Goal: Find specific page/section: Find specific page/section

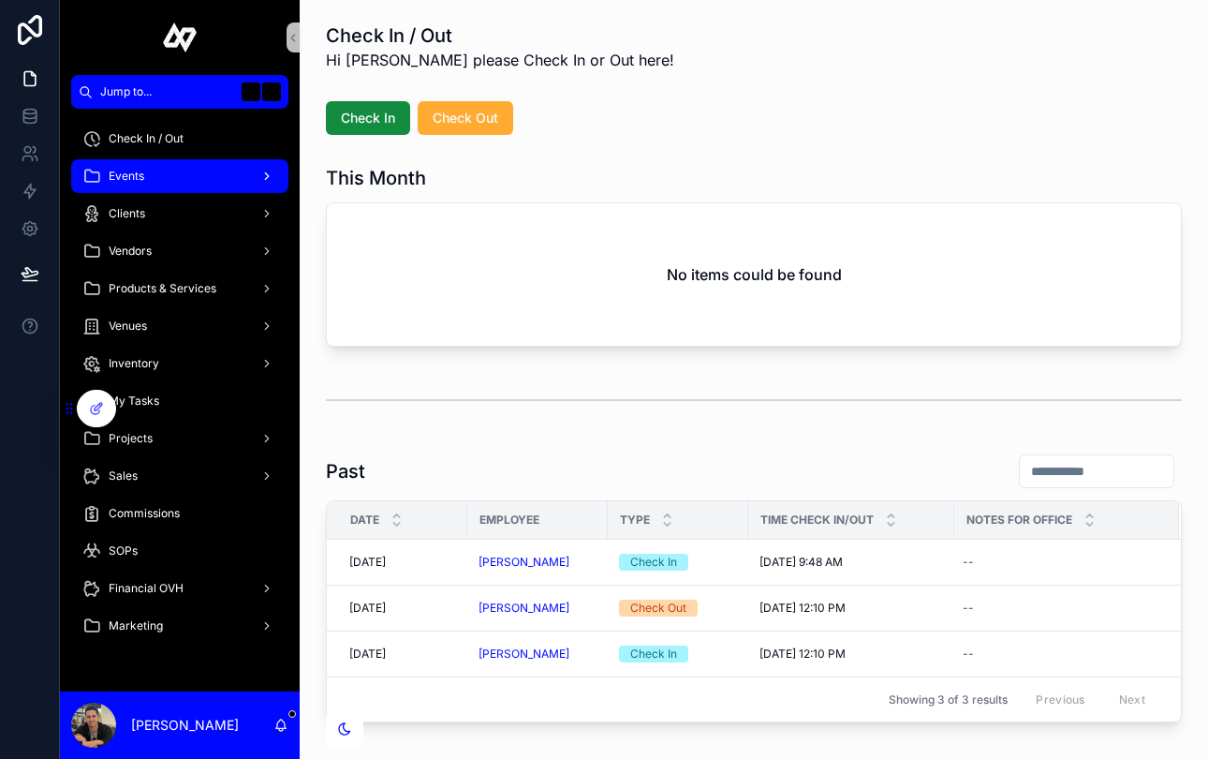
click at [198, 174] on div "Events" at bounding box center [179, 176] width 195 height 30
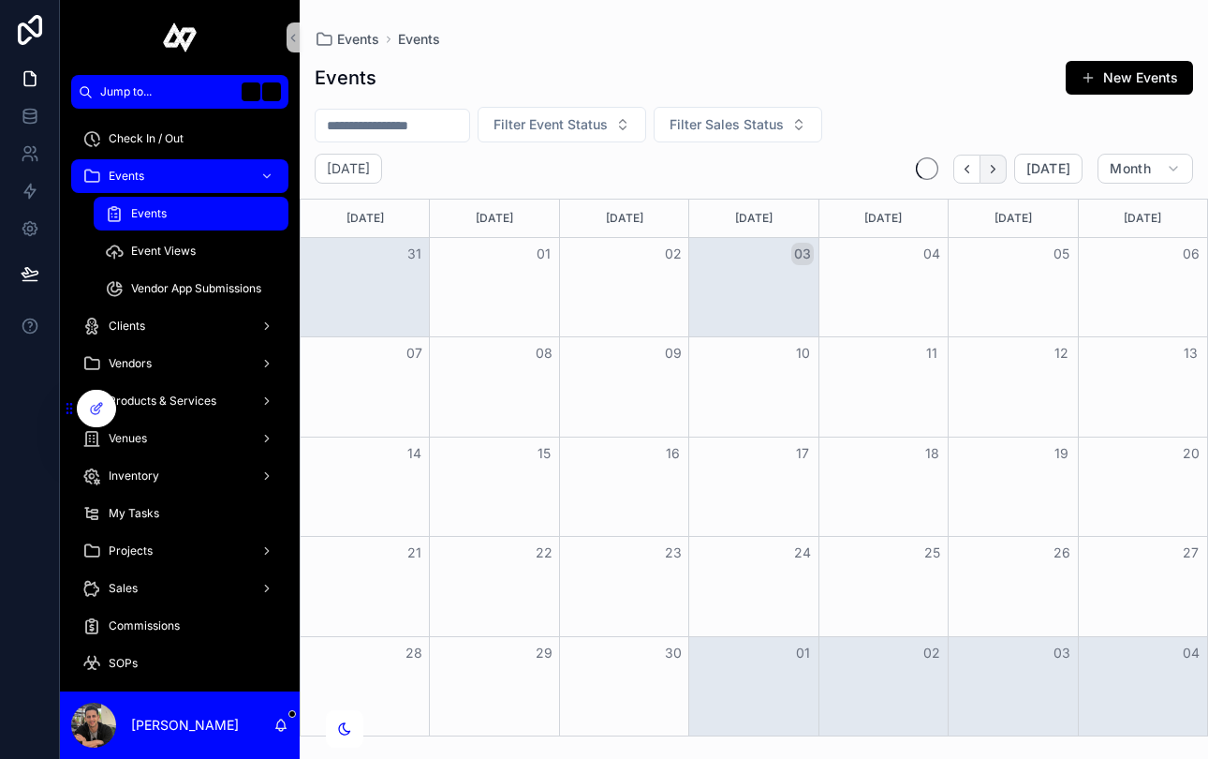
click at [999, 168] on icon "Next" at bounding box center [993, 169] width 14 height 14
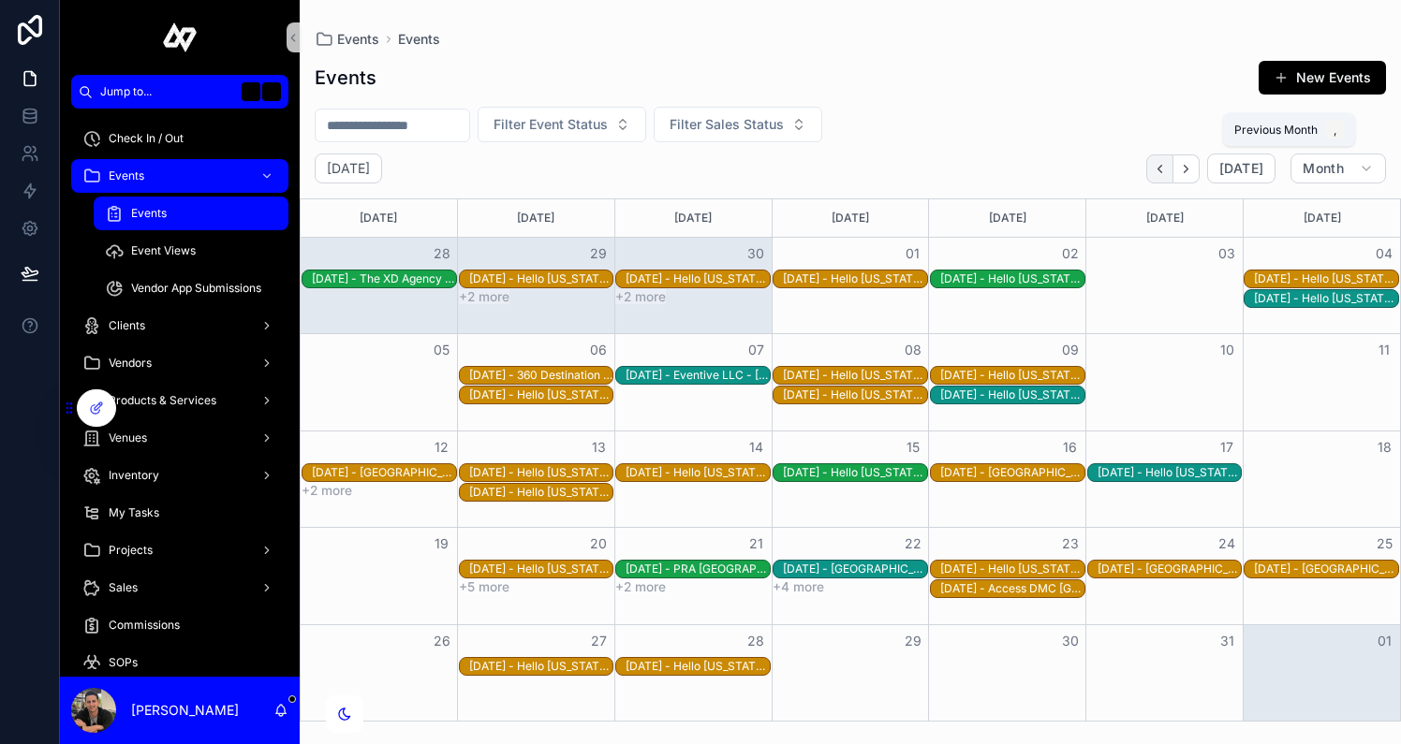
click at [1165, 169] on icon "Back" at bounding box center [1160, 169] width 14 height 14
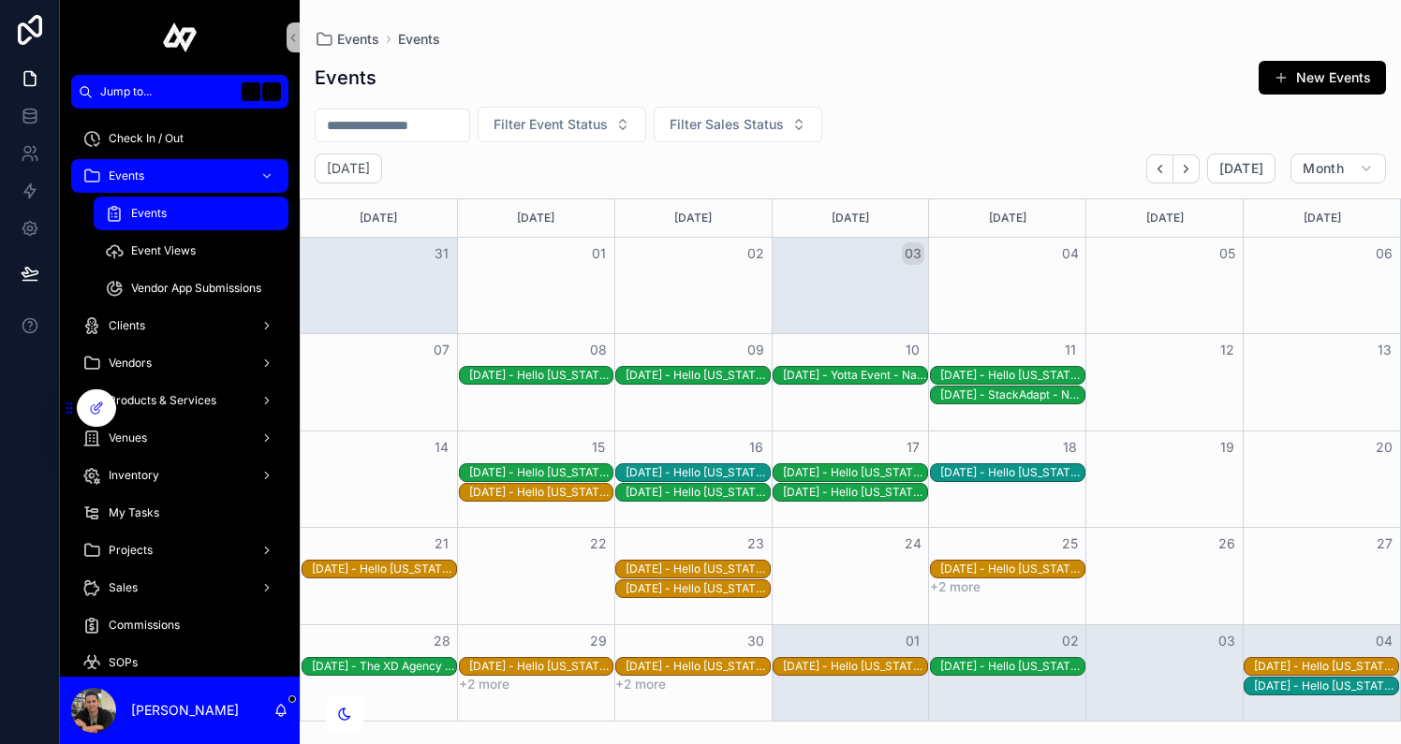
click at [1047, 396] on div "[DATE] - StackAdapt - National - Caribe Royale - rec2wpbq8lC1Cci4I" at bounding box center [1012, 395] width 144 height 15
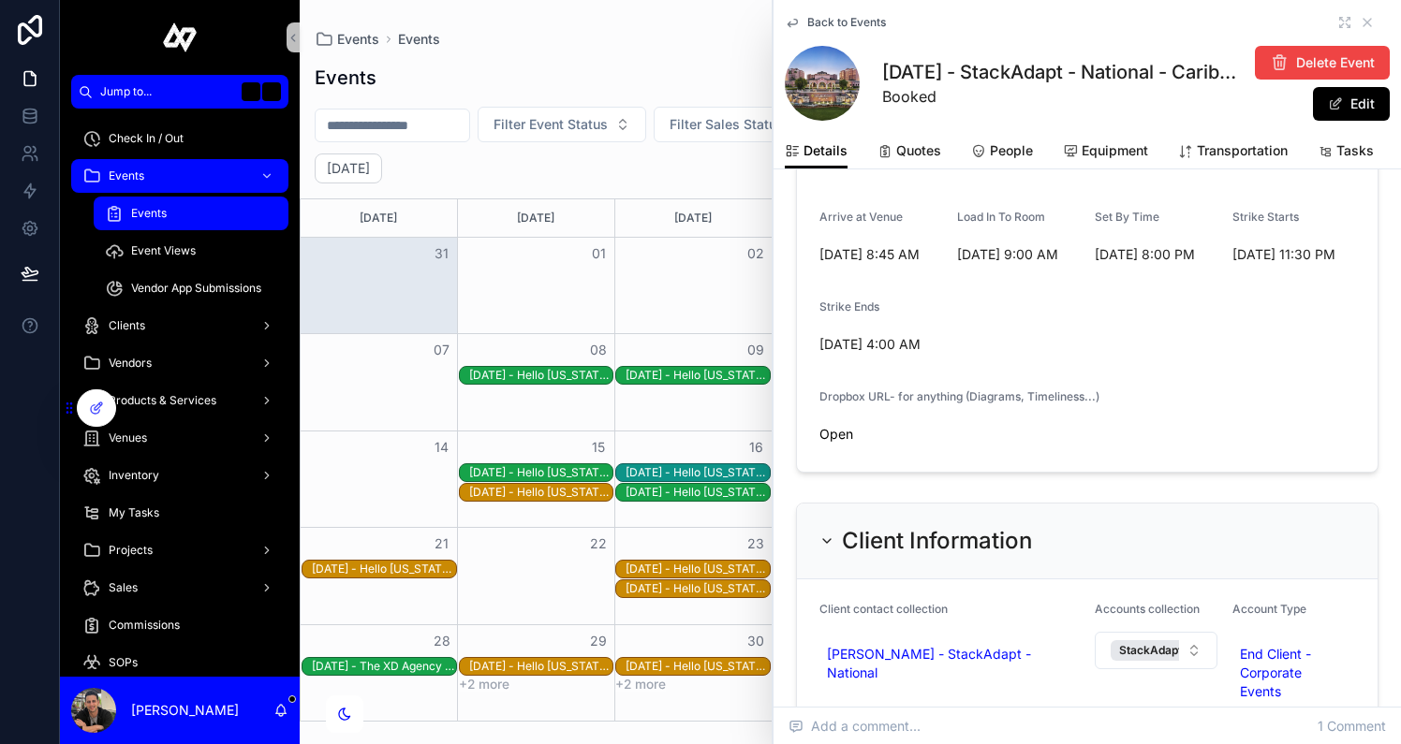
scroll to position [456, 0]
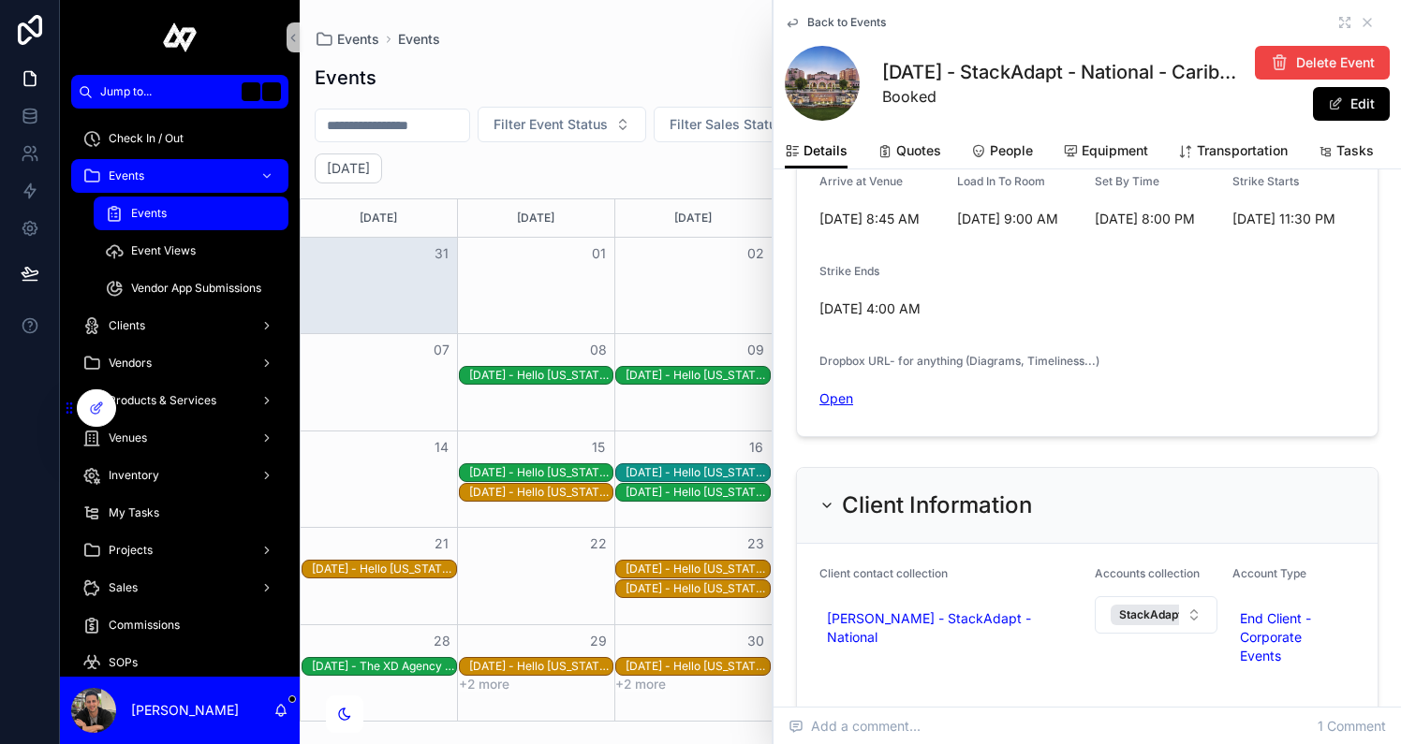
click at [840, 391] on link "Open" at bounding box center [836, 399] width 34 height 16
